Goal: Task Accomplishment & Management: Complete application form

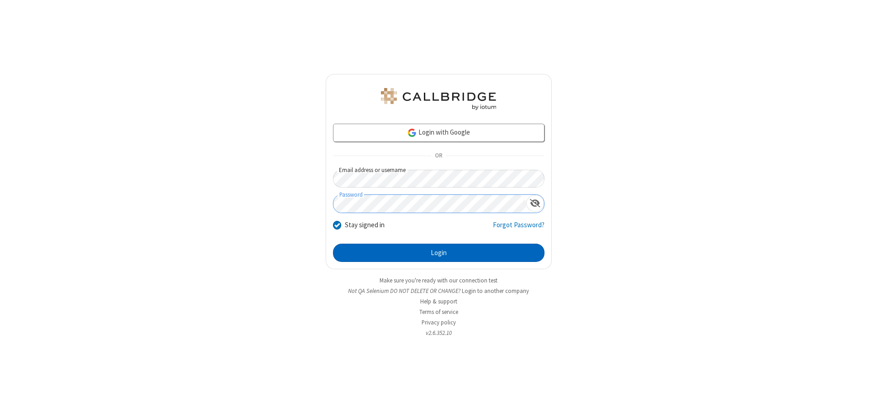
click at [439, 253] on button "Login" at bounding box center [439, 253] width 212 height 18
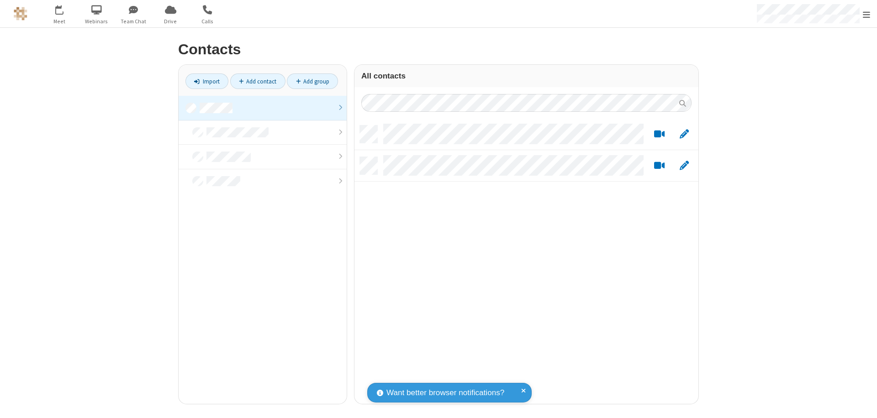
click at [263, 108] on link at bounding box center [263, 108] width 168 height 25
click at [258, 81] on link "Add contact" at bounding box center [257, 82] width 55 height 16
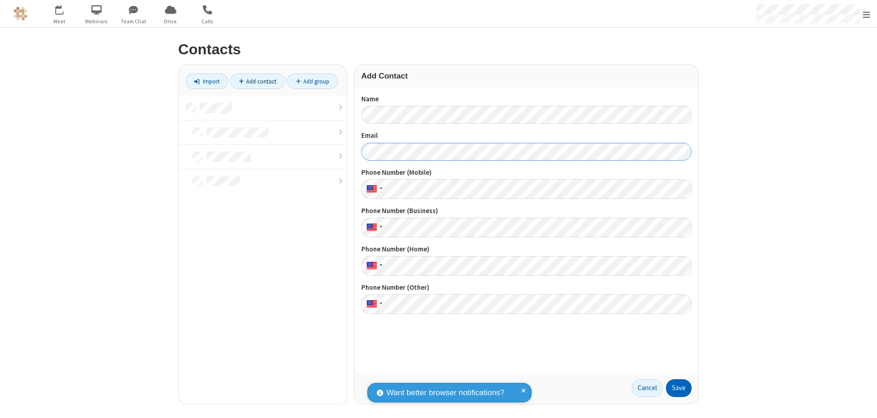
click at [679, 388] on button "Save" at bounding box center [679, 389] width 26 height 18
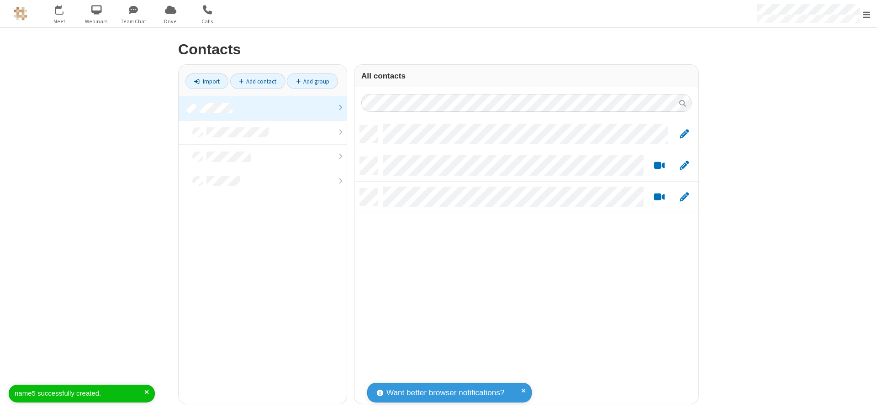
scroll to position [279, 337]
